Goal: Information Seeking & Learning: Learn about a topic

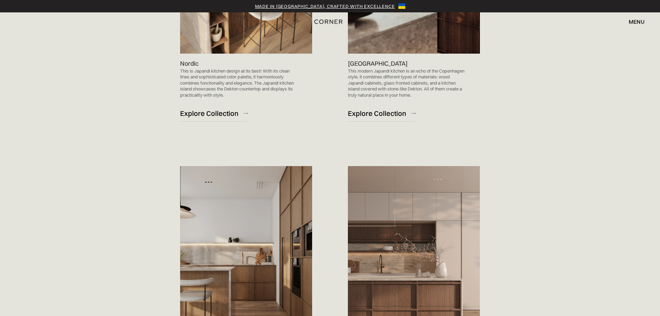
scroll to position [701, 0]
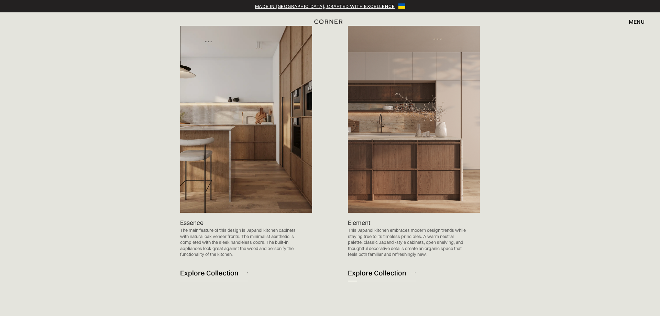
click at [392, 272] on div "Explore Collection" at bounding box center [377, 272] width 58 height 9
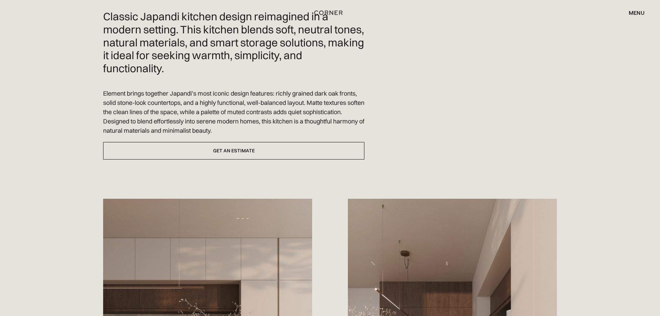
scroll to position [210, 0]
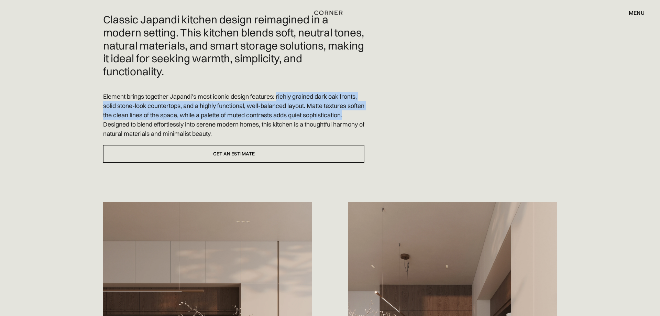
drag, startPoint x: 278, startPoint y: 96, endPoint x: 144, endPoint y: 124, distance: 137.0
click at [144, 124] on p "Element brings together Japandi’s most iconic design features: richly grained d…" at bounding box center [233, 115] width 261 height 46
copy p "richly grained dark oak fronts, solid stone-look countertops, and a highly func…"
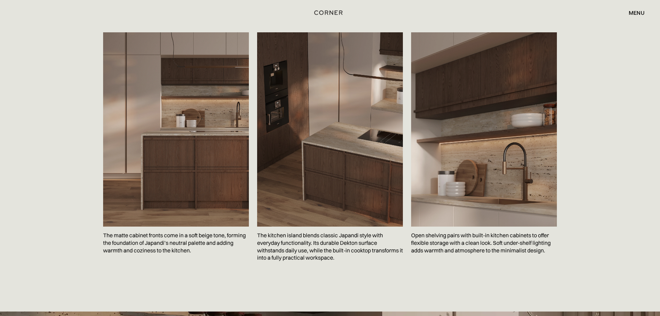
scroll to position [1121, 0]
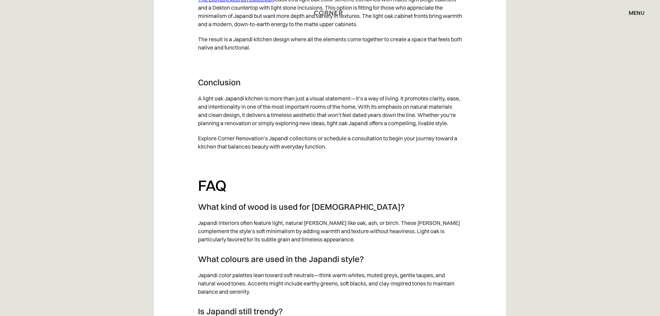
scroll to position [3924, 0]
